Goal: Information Seeking & Learning: Learn about a topic

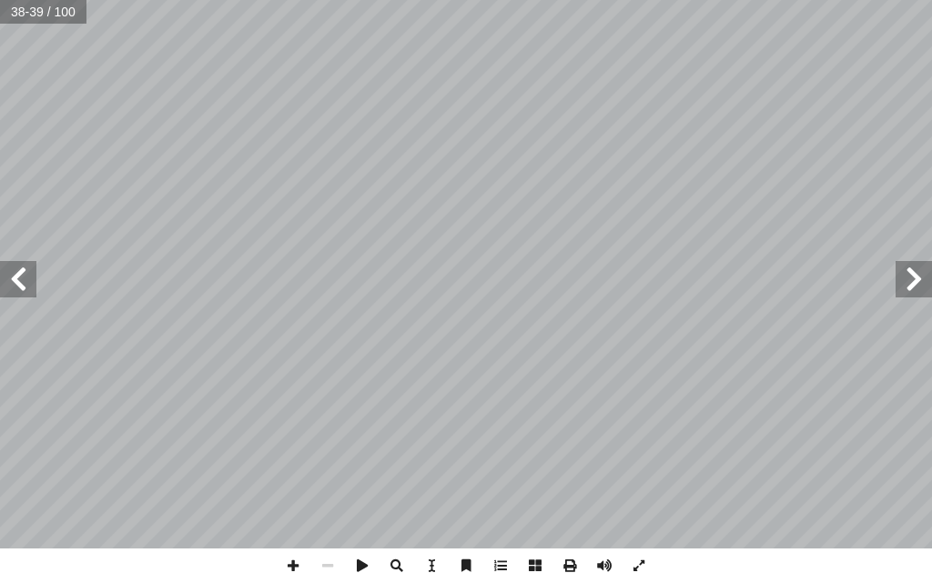
click at [21, 276] on span at bounding box center [18, 279] width 36 height 36
click at [924, 278] on span at bounding box center [913, 279] width 36 height 36
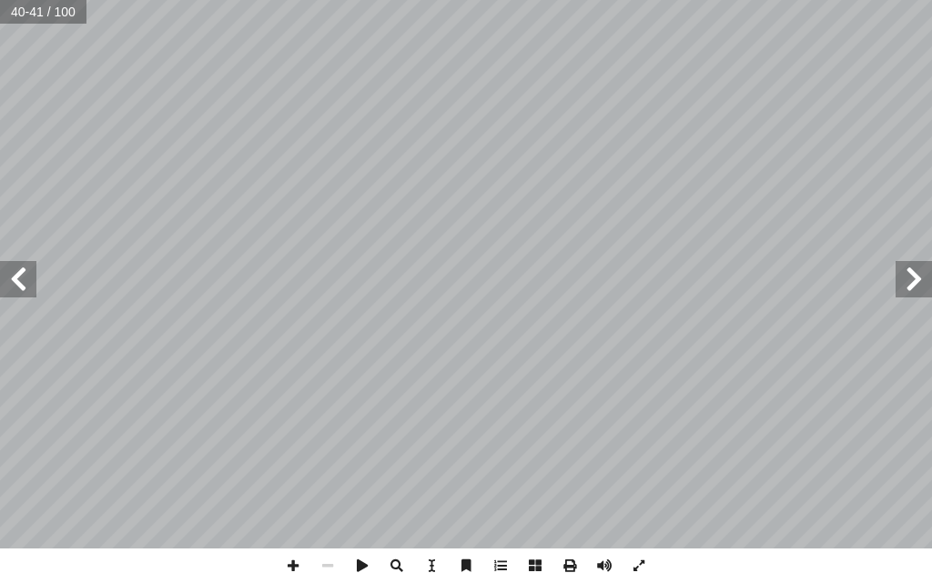
click at [924, 278] on span at bounding box center [913, 279] width 36 height 36
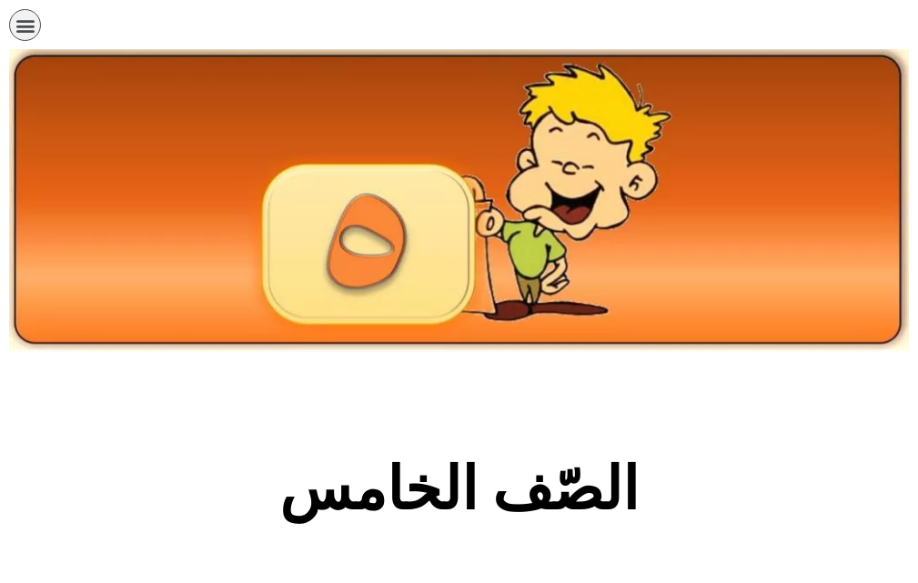
click at [613, 432] on section "الصّف الخامس" at bounding box center [459, 499] width 918 height 277
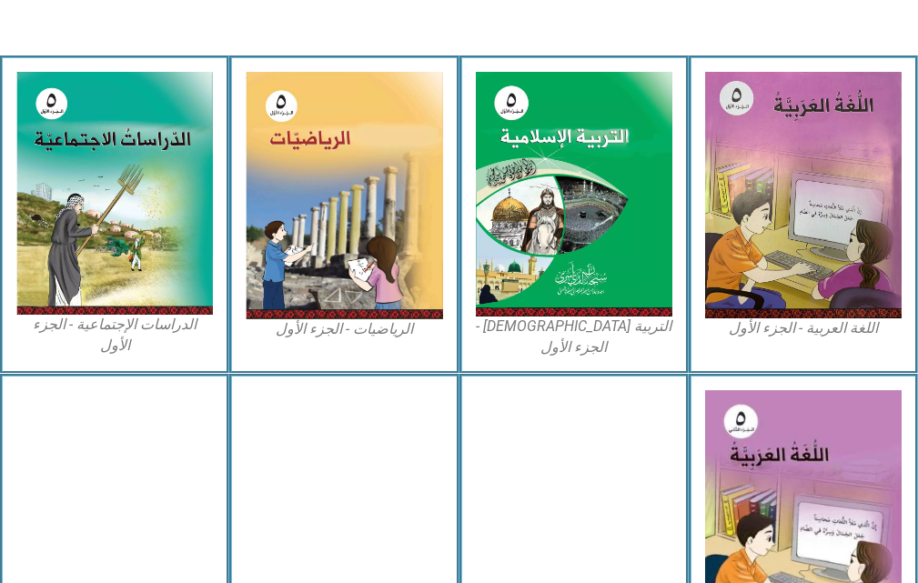
scroll to position [873, 0]
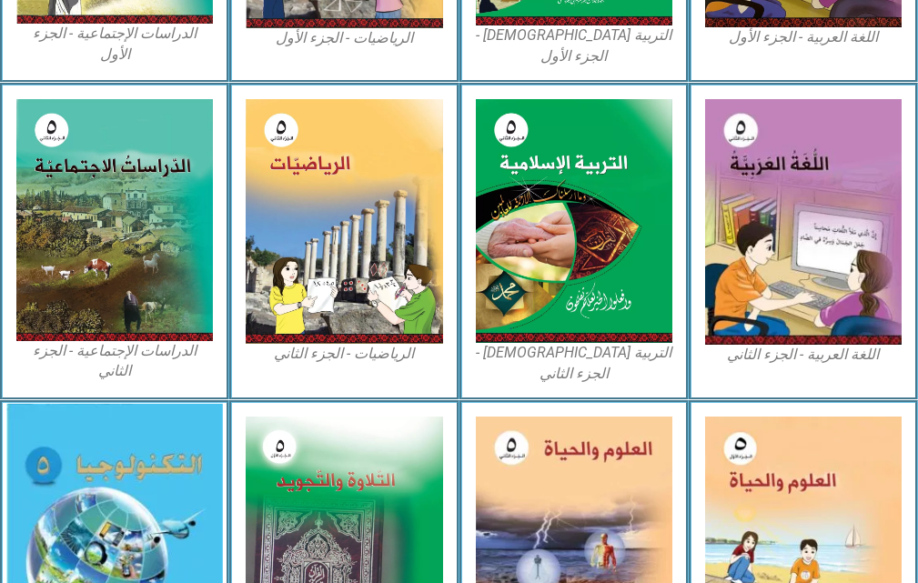
click at [161, 453] on img at bounding box center [114, 546] width 217 height 284
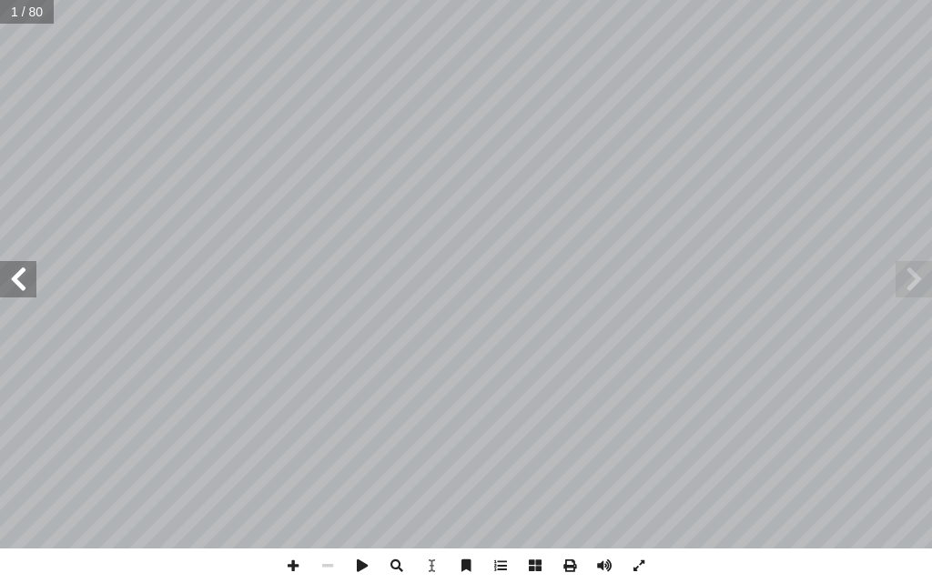
click at [0, 289] on span at bounding box center [18, 279] width 36 height 36
click at [15, 275] on span at bounding box center [18, 279] width 36 height 36
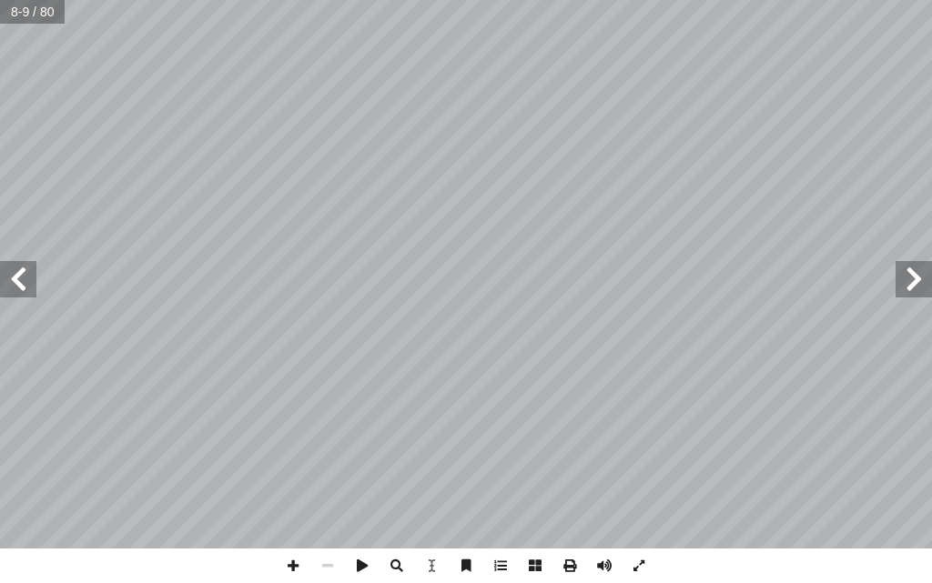
click at [19, 267] on span at bounding box center [18, 279] width 36 height 36
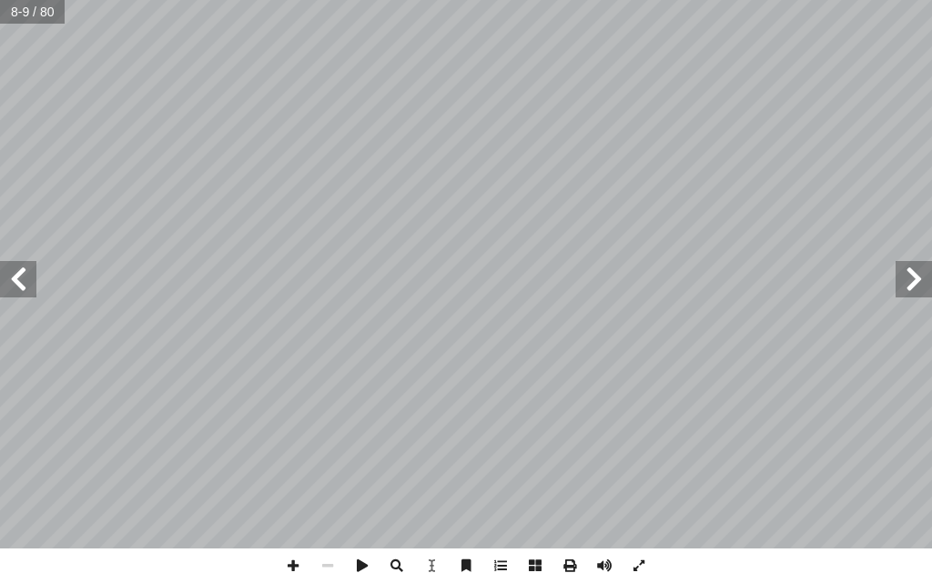
click at [19, 267] on span at bounding box center [18, 279] width 36 height 36
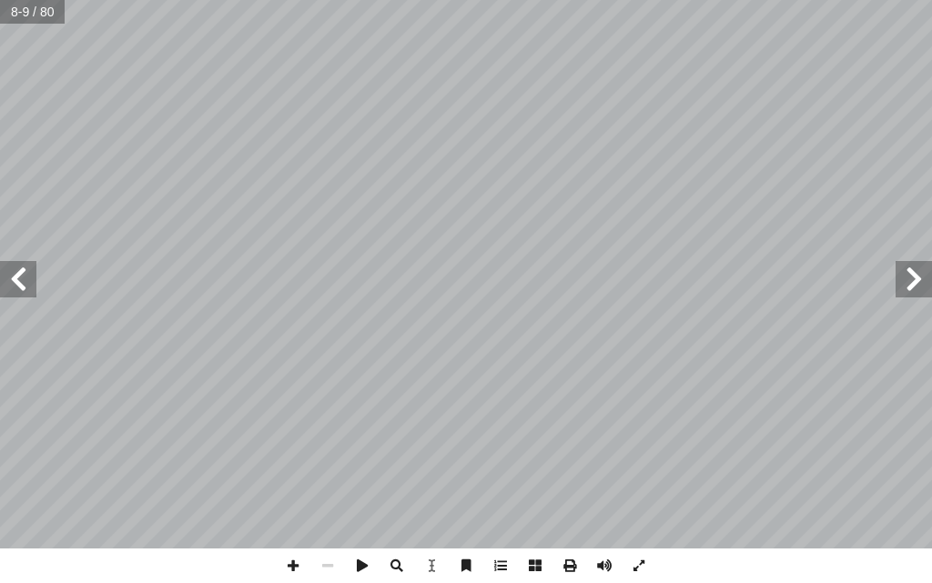
click at [19, 267] on span at bounding box center [18, 279] width 36 height 36
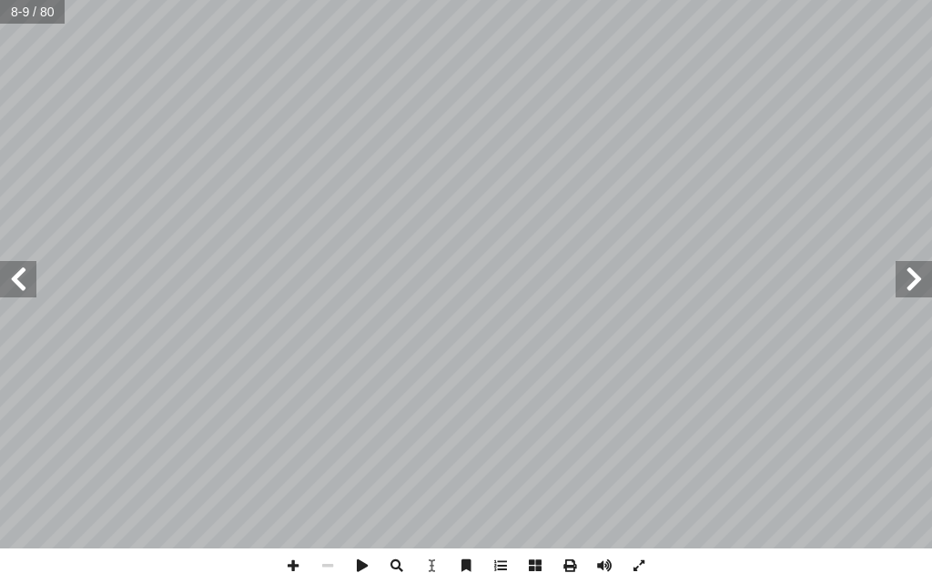
click at [19, 267] on span at bounding box center [18, 279] width 36 height 36
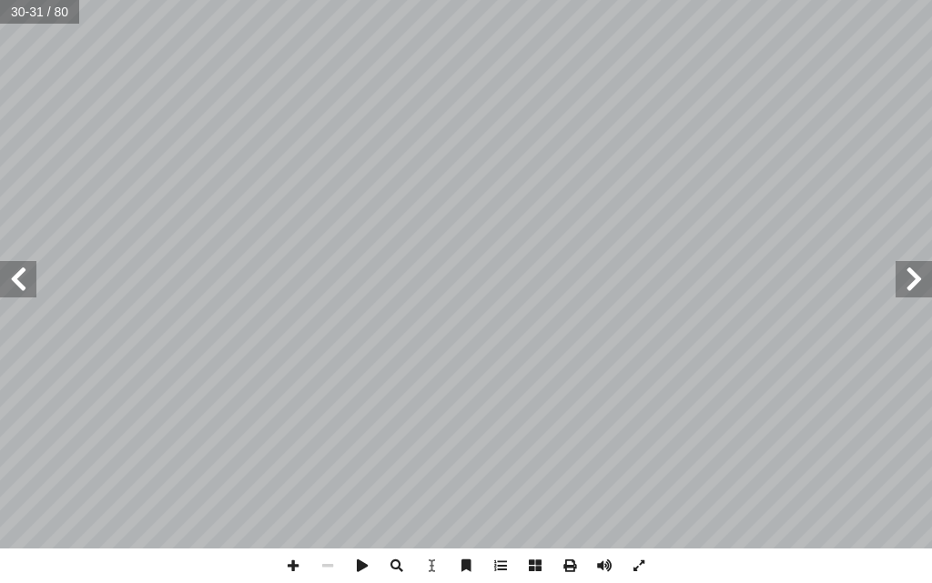
click at [912, 288] on span at bounding box center [913, 279] width 36 height 36
click at [15, 275] on span at bounding box center [18, 279] width 36 height 36
